Goal: Find contact information: Find contact information

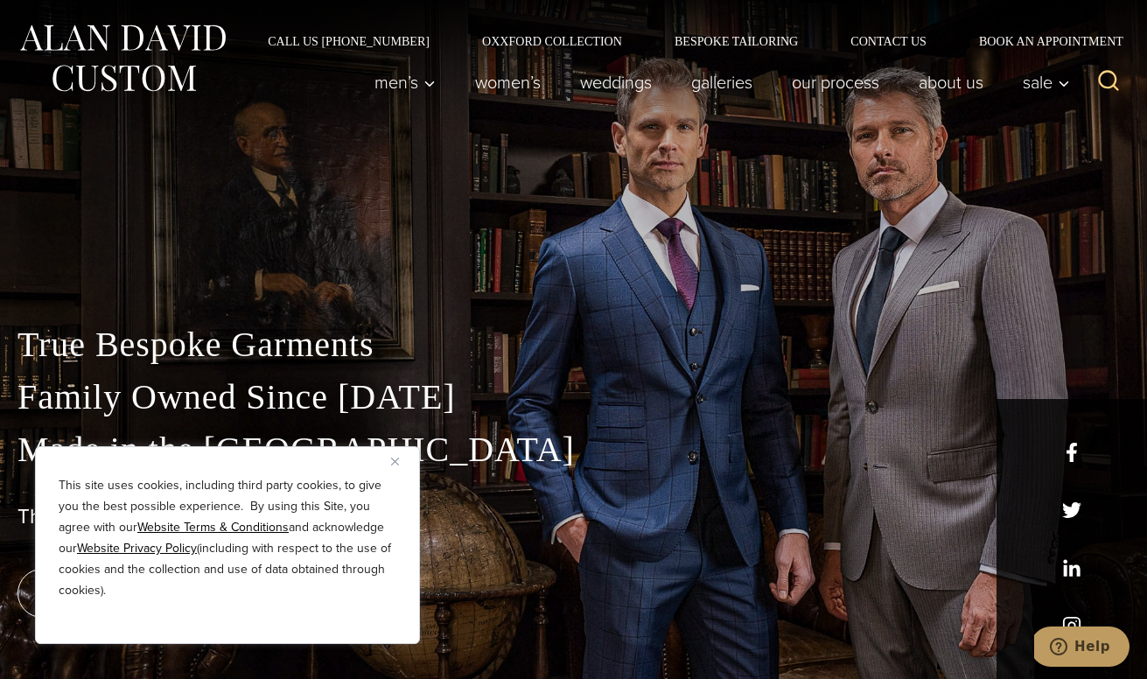
click at [392, 460] on img "Close" at bounding box center [395, 462] width 8 height 8
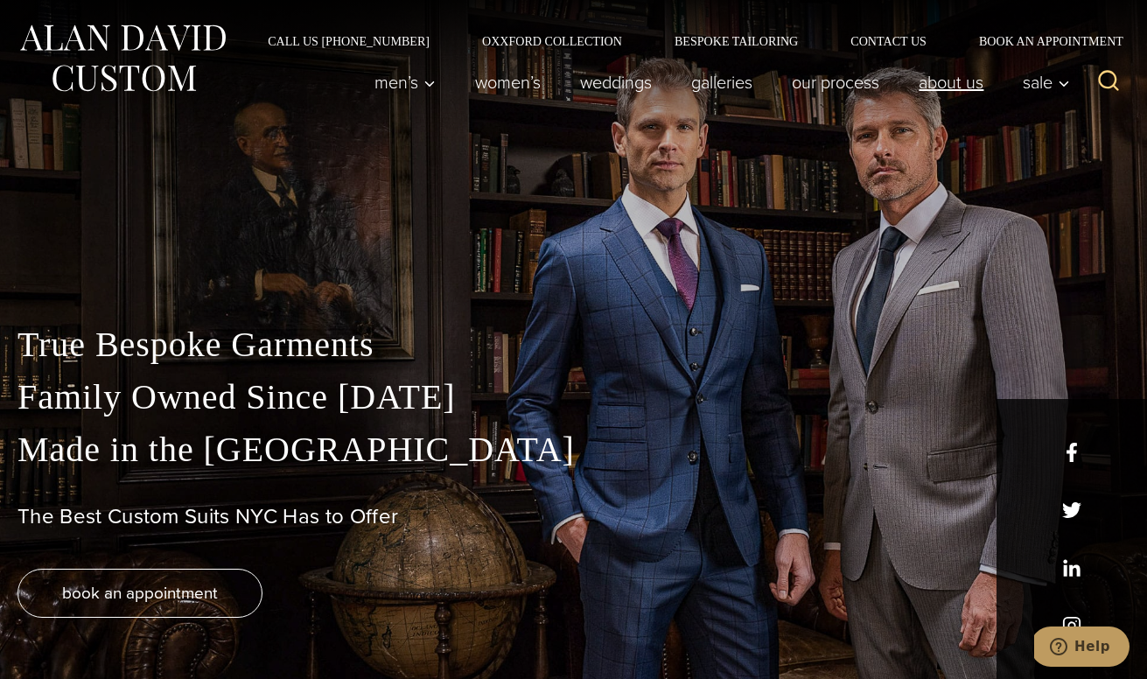
click at [947, 87] on link "About Us" at bounding box center [952, 82] width 104 height 35
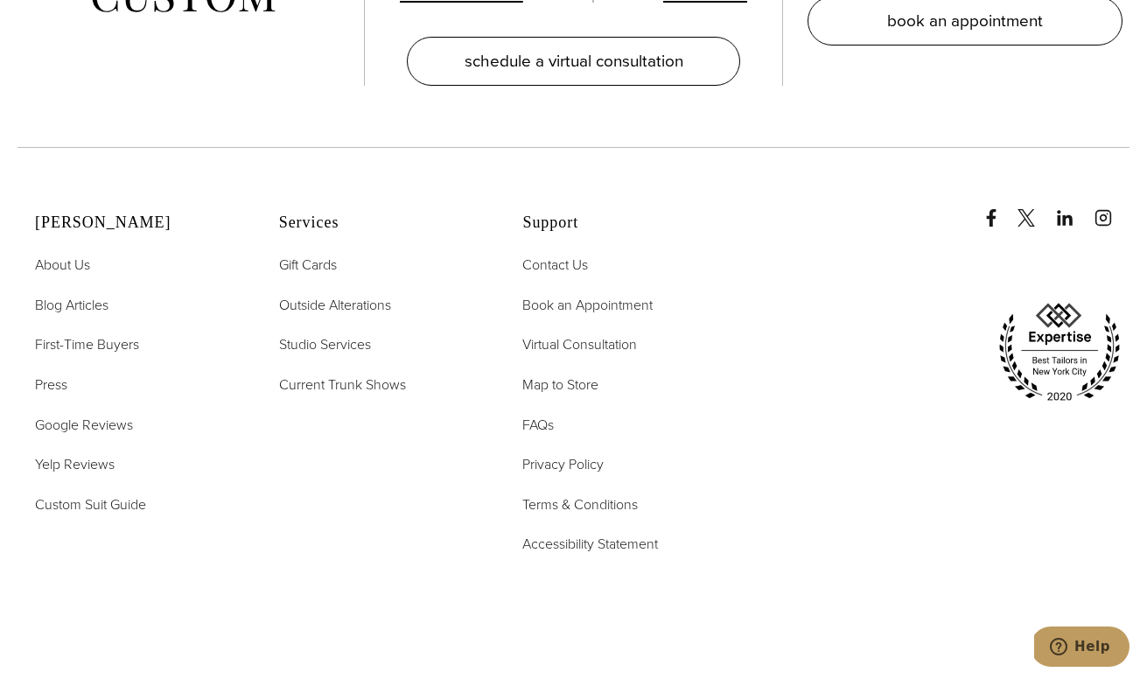
scroll to position [7156, 0]
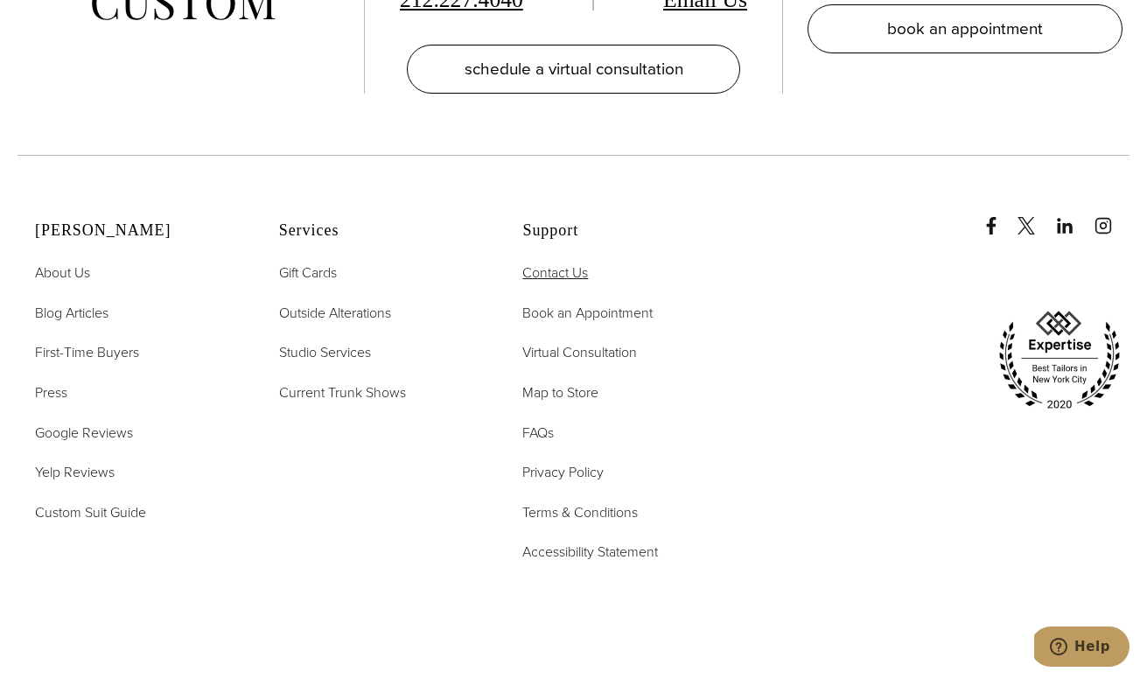
click at [548, 263] on span "Contact Us" at bounding box center [556, 273] width 66 height 20
